Goal: Task Accomplishment & Management: Use online tool/utility

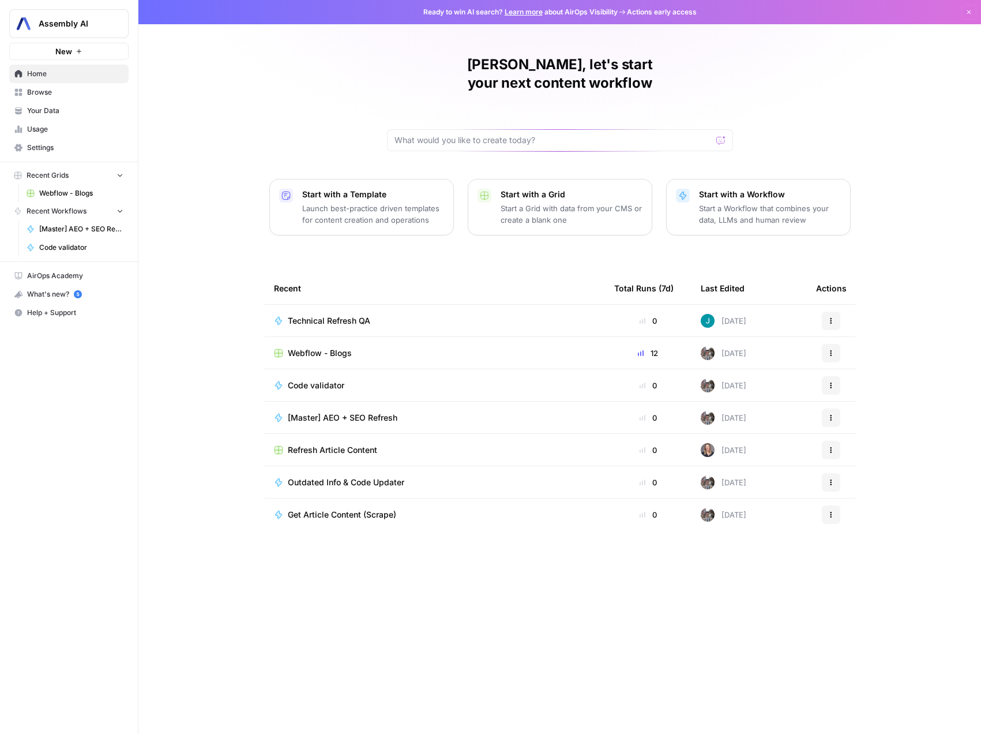
click at [55, 194] on span "Webflow - Blogs" at bounding box center [81, 193] width 84 height 10
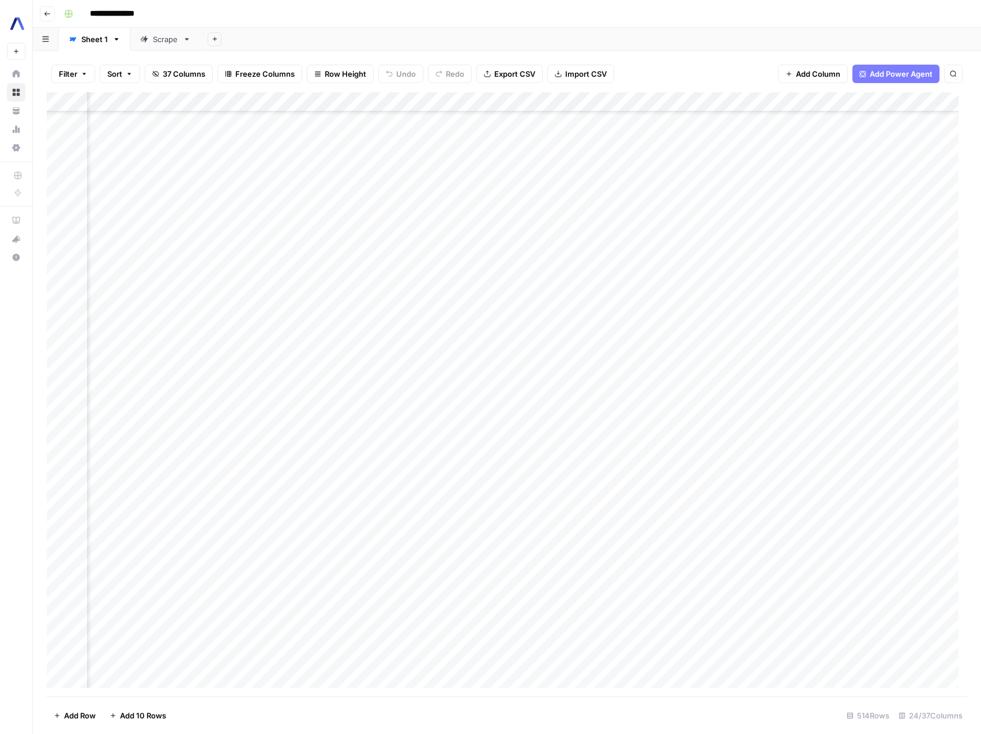
scroll to position [1776, 1297]
click at [852, 245] on div "Add Column" at bounding box center [507, 394] width 921 height 604
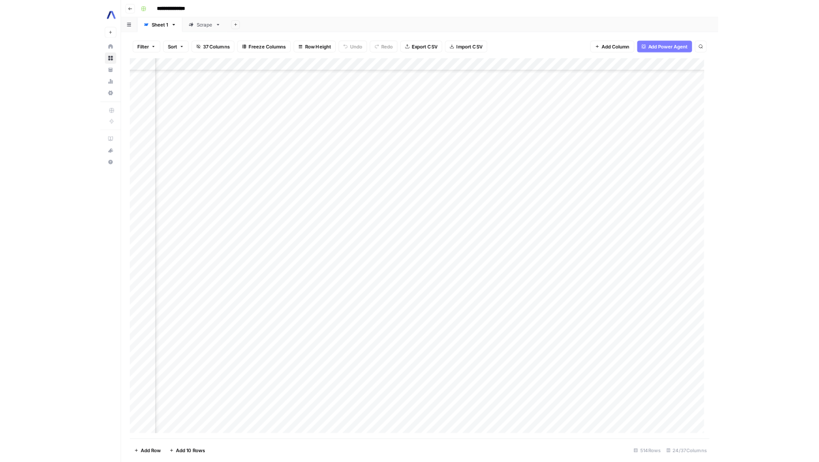
scroll to position [1776, 1746]
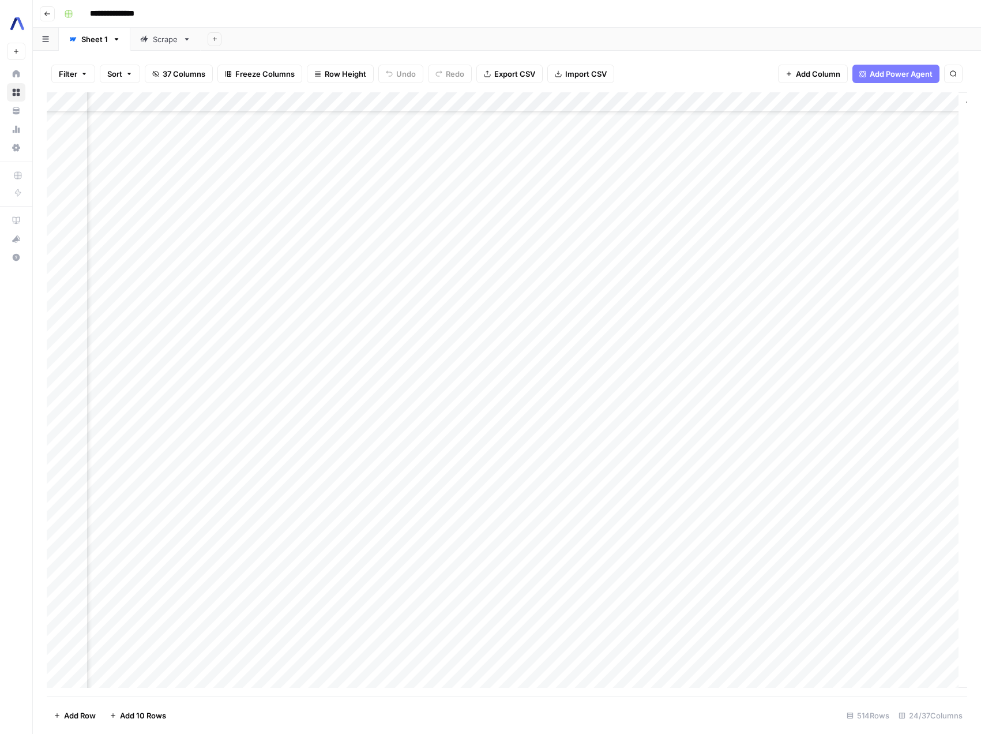
click at [558, 102] on div "Add Column" at bounding box center [507, 394] width 921 height 604
click at [699, 217] on div "Add Column" at bounding box center [507, 394] width 921 height 604
click at [445, 252] on div "Add Column" at bounding box center [507, 394] width 921 height 604
click at [528, 237] on div "Add Column" at bounding box center [507, 394] width 921 height 604
click at [604, 242] on div "Add Column" at bounding box center [507, 394] width 921 height 604
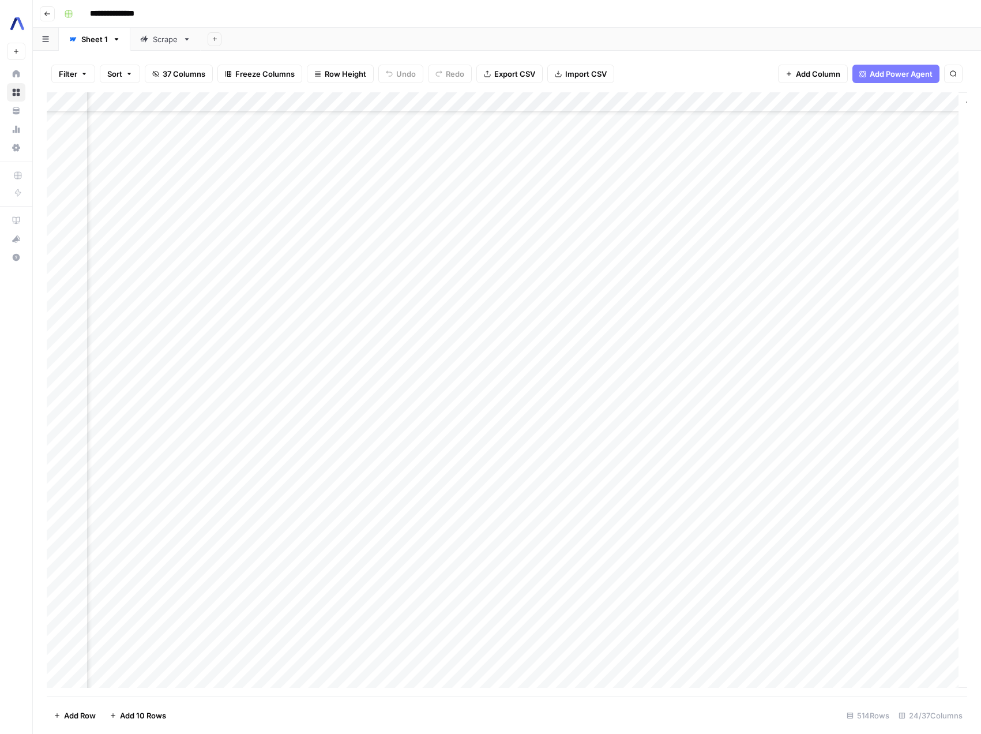
click at [337, 101] on div "Add Column" at bounding box center [507, 394] width 921 height 604
drag, startPoint x: 313, startPoint y: 198, endPoint x: 328, endPoint y: 217, distance: 24.2
click at [328, 217] on div "Code validator Run Workflow Schedule Configure Inputs Edit Workflow Switch Vers…" at bounding box center [329, 217] width 138 height 204
click at [328, 217] on span "Edit Workflow" at bounding box center [332, 215] width 101 height 12
